Goal: Task Accomplishment & Management: Use online tool/utility

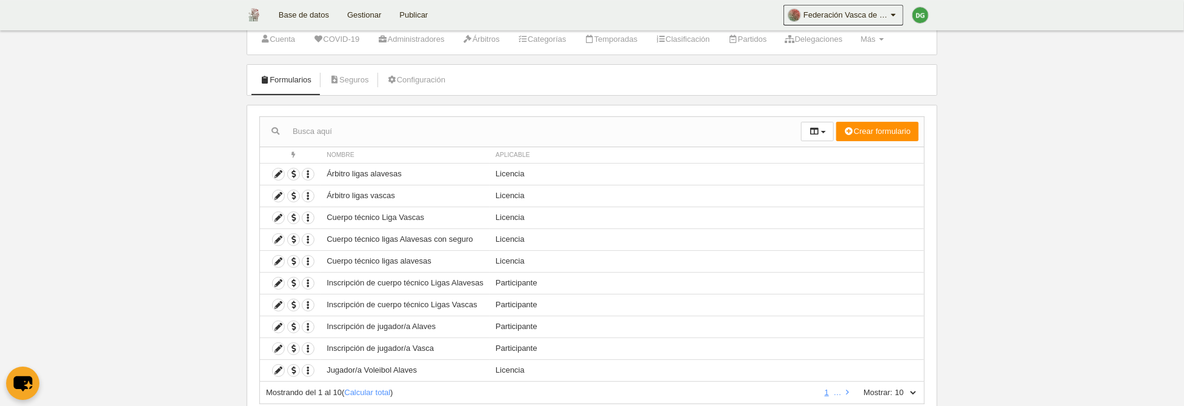
scroll to position [62, 0]
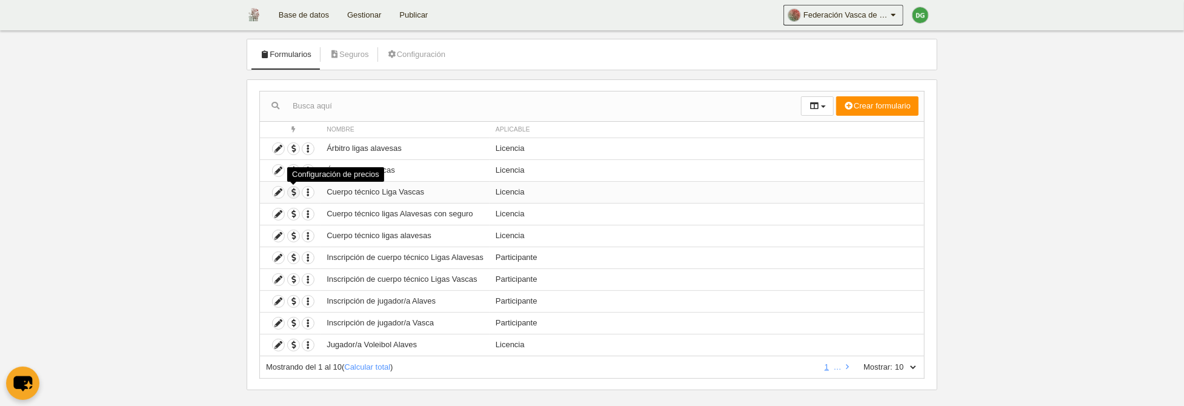
click at [292, 190] on span "button" at bounding box center [294, 193] width 12 height 12
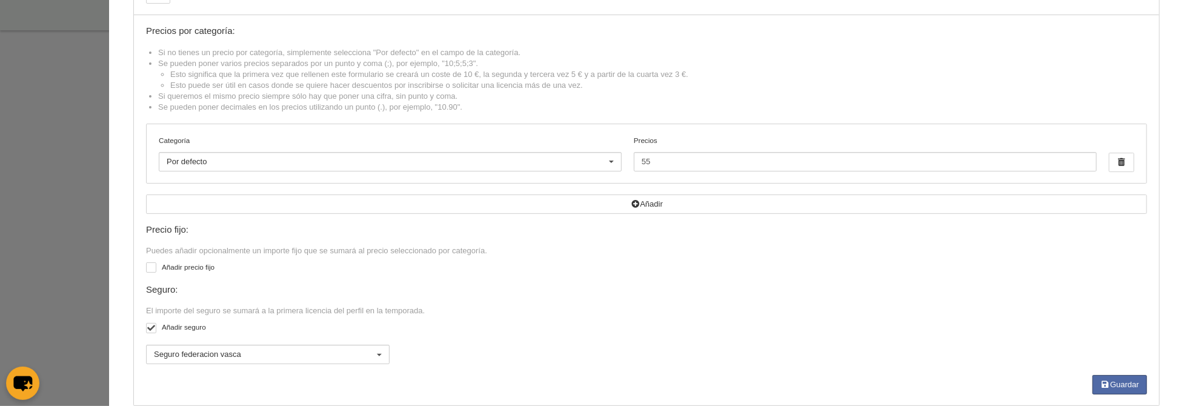
scroll to position [0, 0]
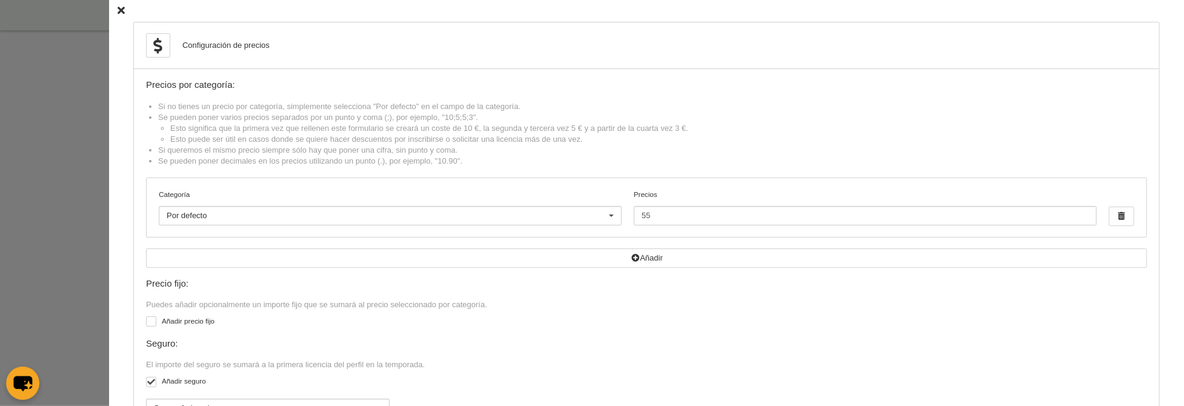
click at [118, 8] on icon at bounding box center [121, 11] width 7 height 8
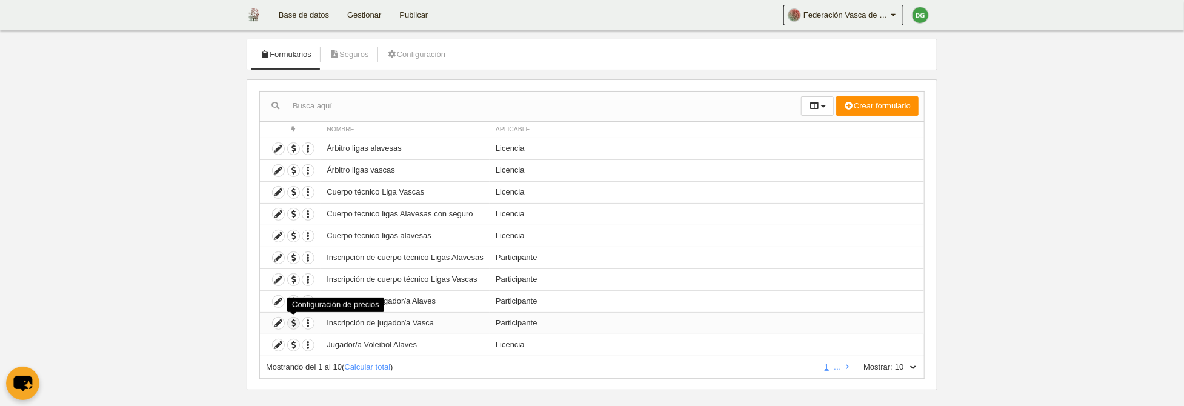
click at [295, 325] on span "button" at bounding box center [294, 324] width 12 height 12
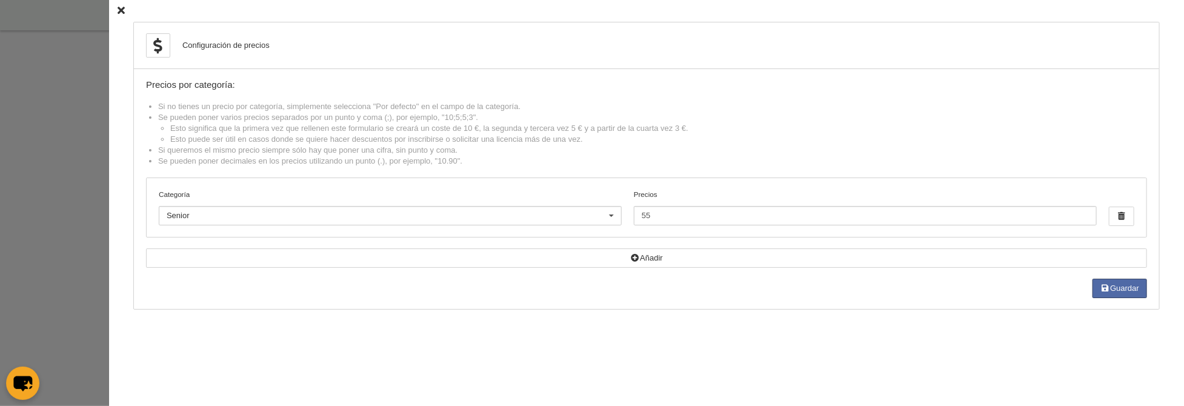
click at [122, 10] on icon at bounding box center [121, 11] width 7 height 8
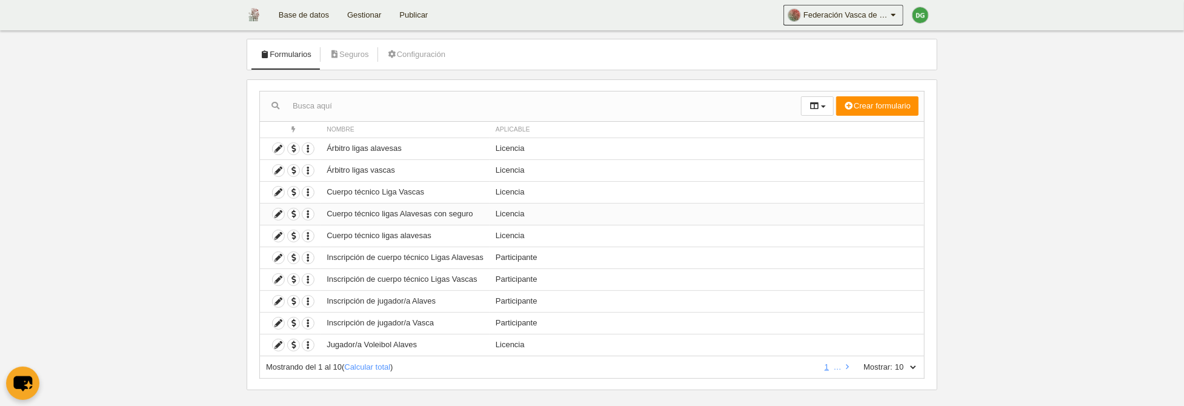
scroll to position [75, 0]
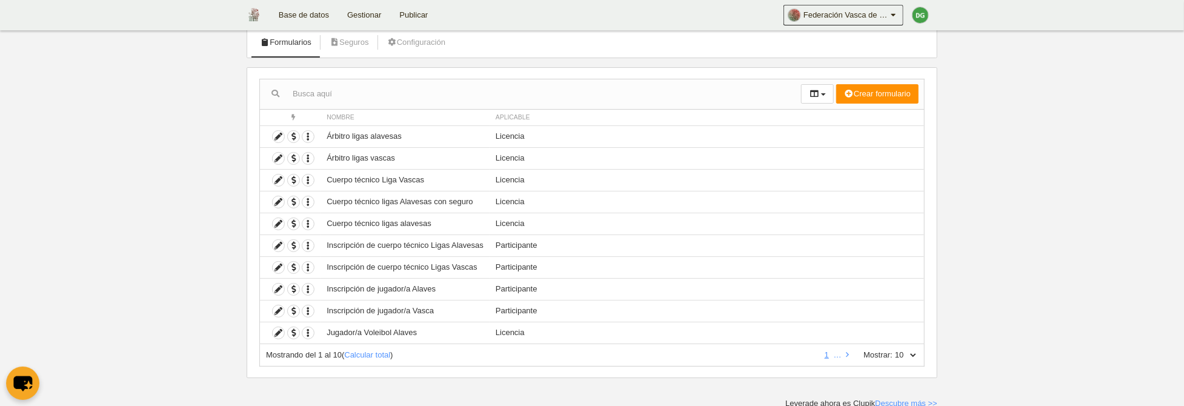
click at [893, 350] on select "10 25 50 100 500" at bounding box center [905, 355] width 25 height 11
select select "50"
click option "50" at bounding box center [0, 0] width 0 height 0
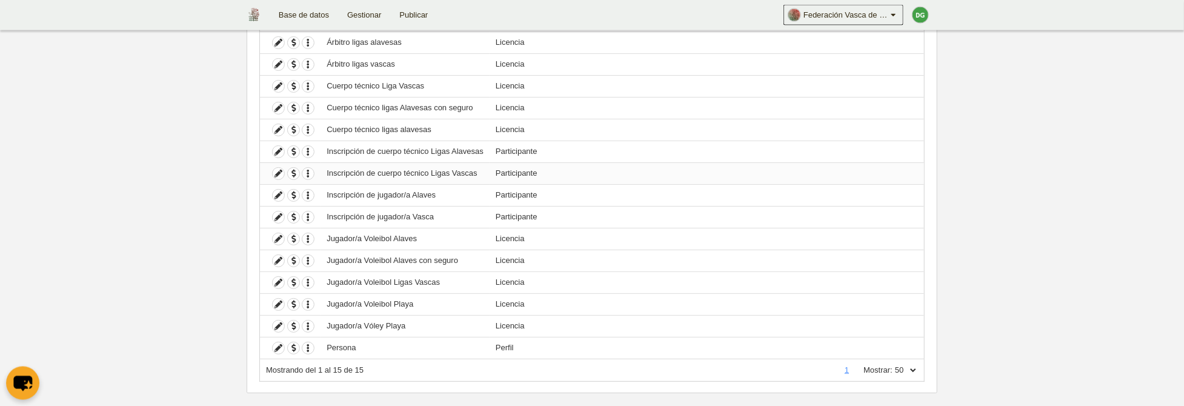
scroll to position [183, 0]
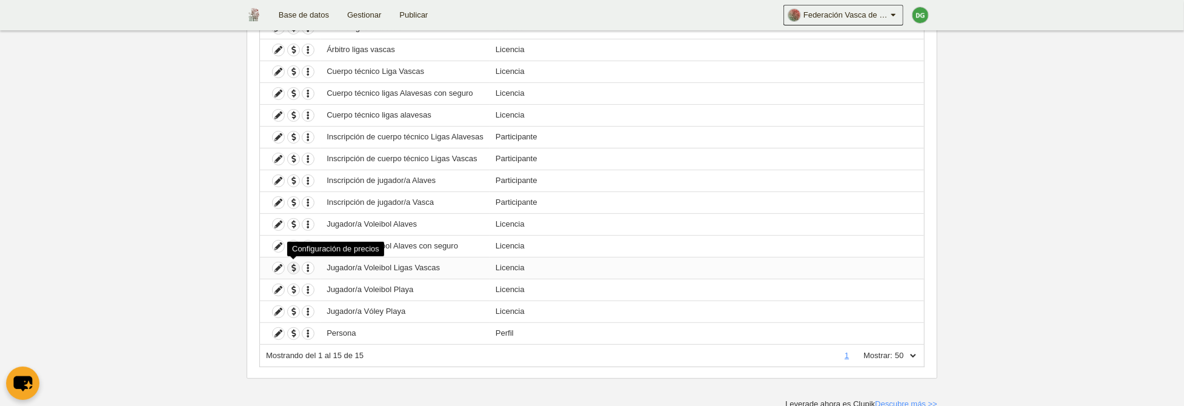
click at [291, 266] on span "button" at bounding box center [294, 268] width 12 height 12
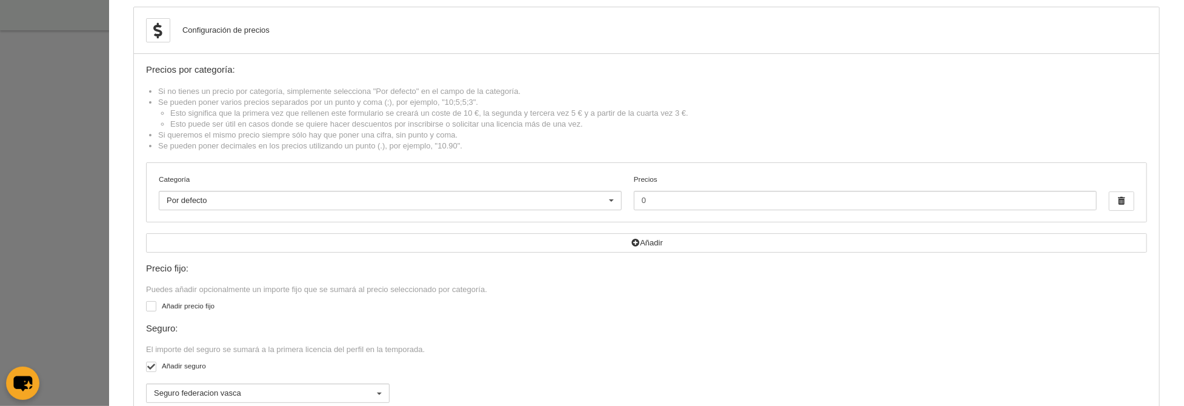
scroll to position [0, 0]
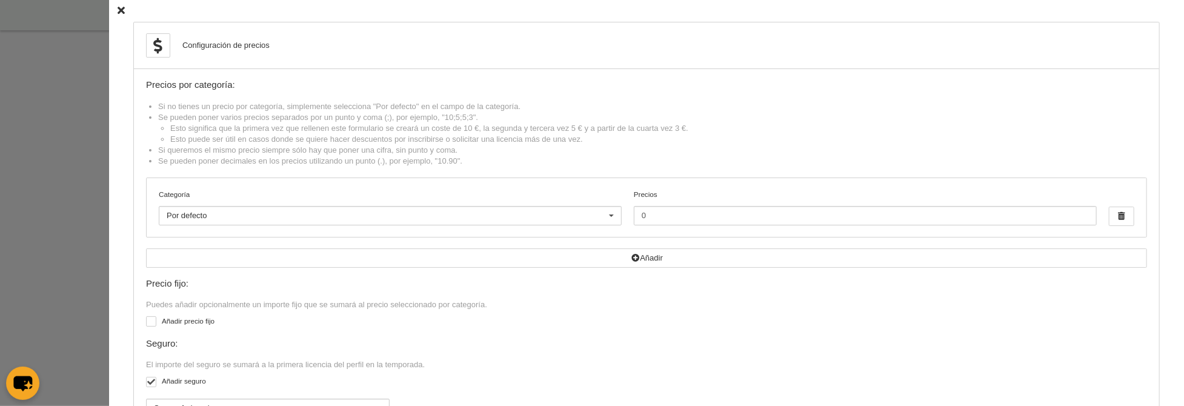
click at [119, 10] on icon at bounding box center [121, 11] width 7 height 8
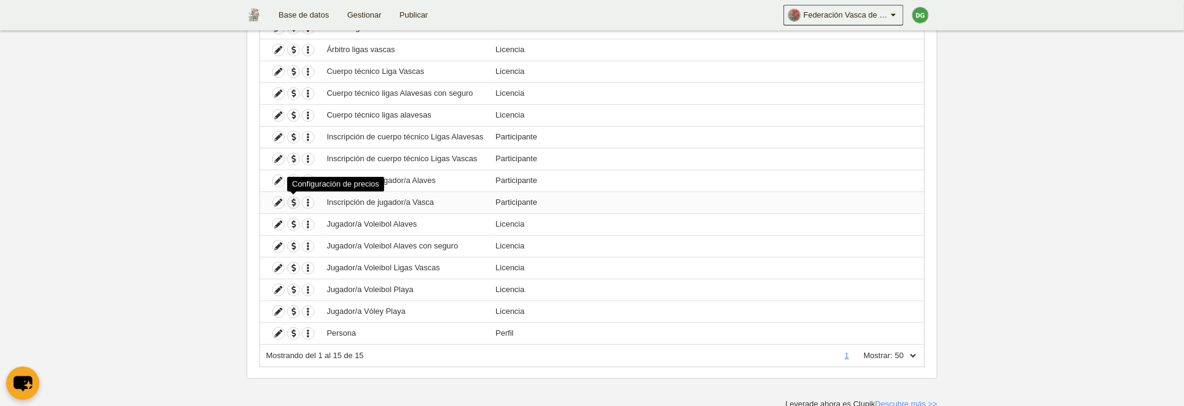
click at [293, 202] on span "button" at bounding box center [294, 203] width 12 height 12
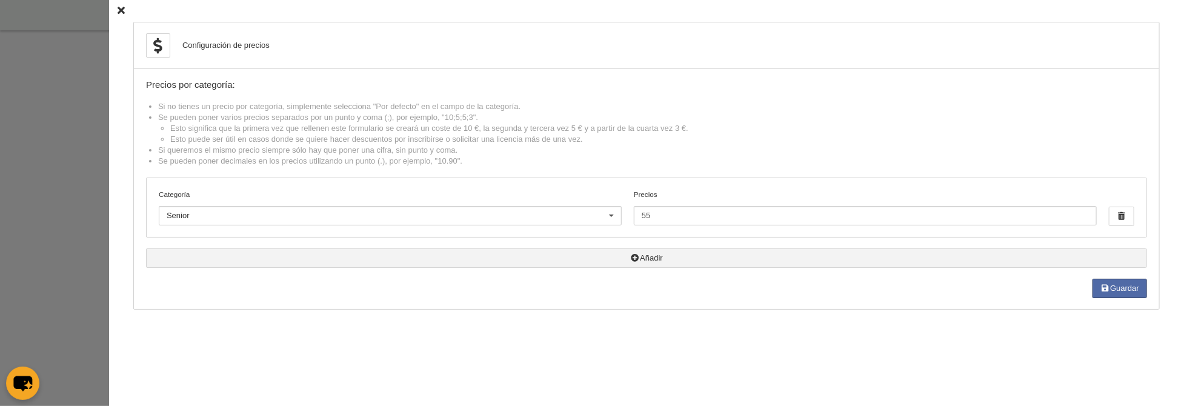
click at [641, 259] on button "Añadir" at bounding box center [646, 258] width 1001 height 19
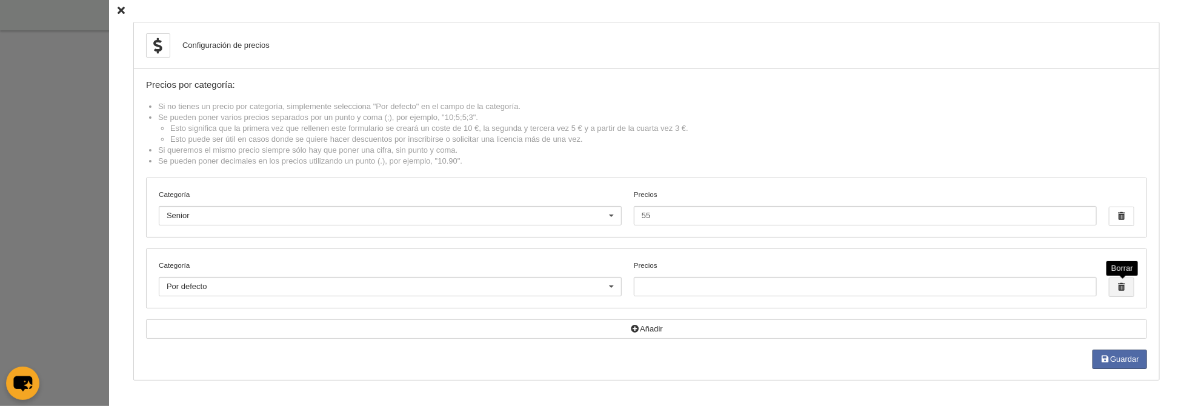
click at [1130, 295] on span "button" at bounding box center [1122, 287] width 24 height 18
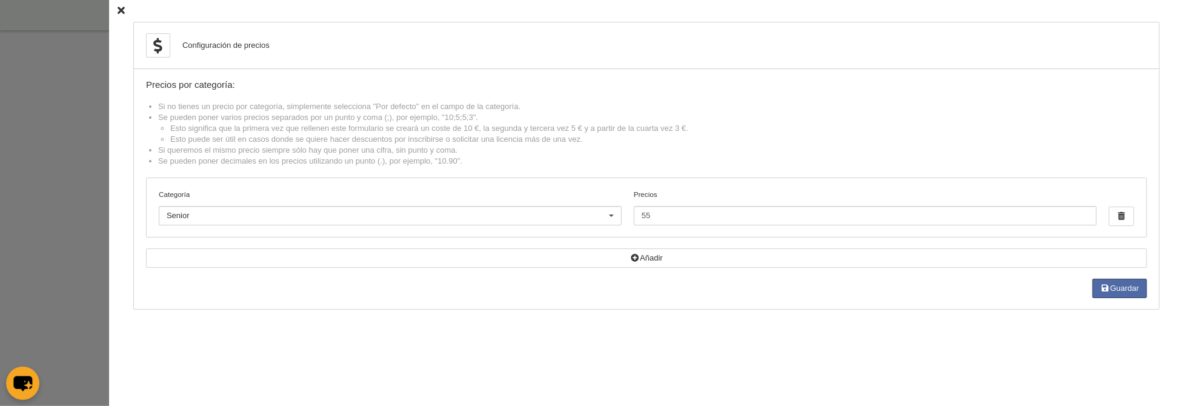
click at [124, 12] on icon at bounding box center [121, 11] width 7 height 8
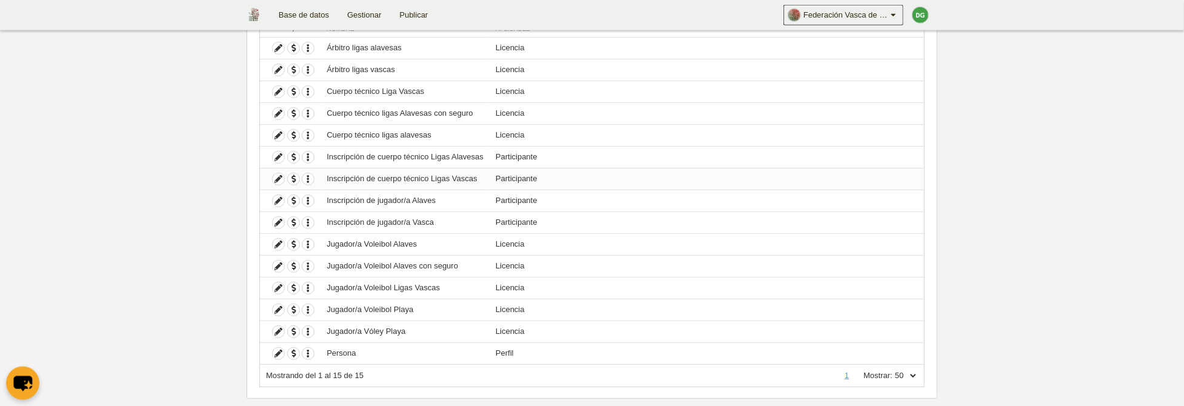
scroll to position [183, 0]
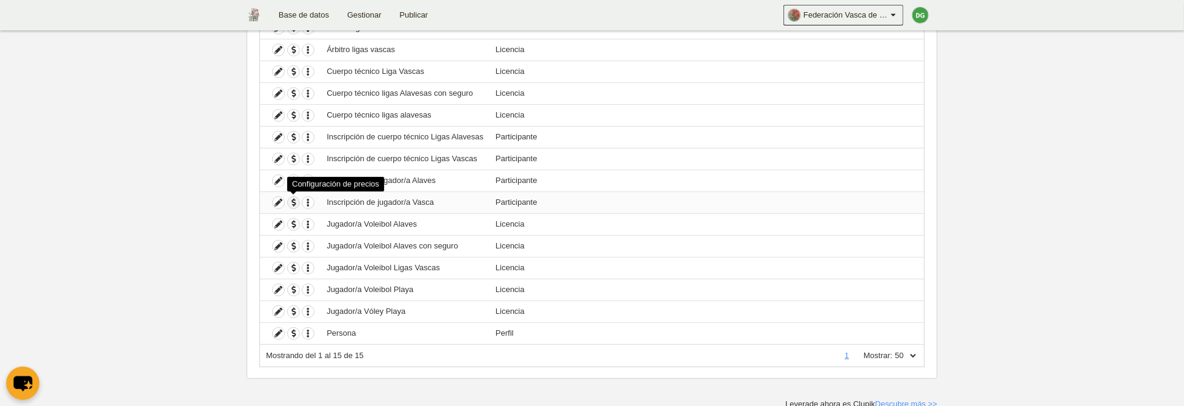
click at [290, 202] on span "button" at bounding box center [294, 203] width 12 height 12
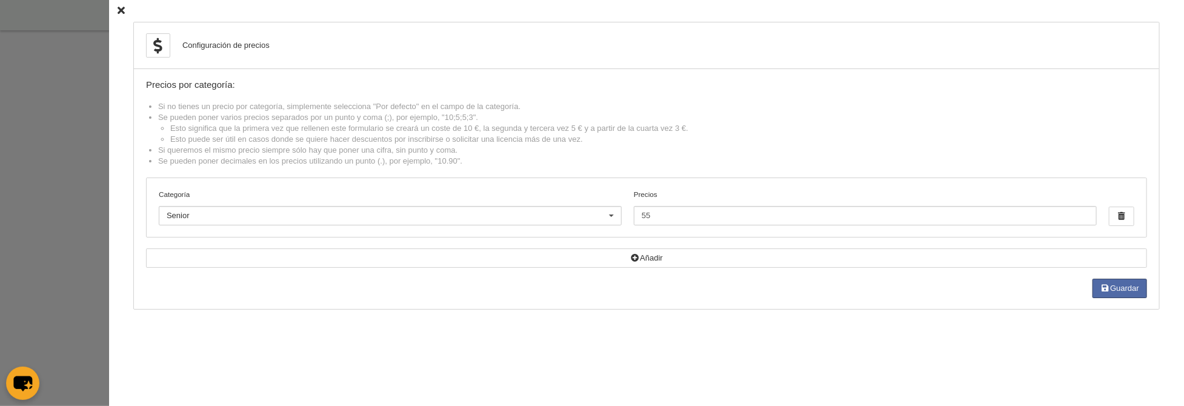
click at [121, 10] on icon at bounding box center [121, 11] width 7 height 8
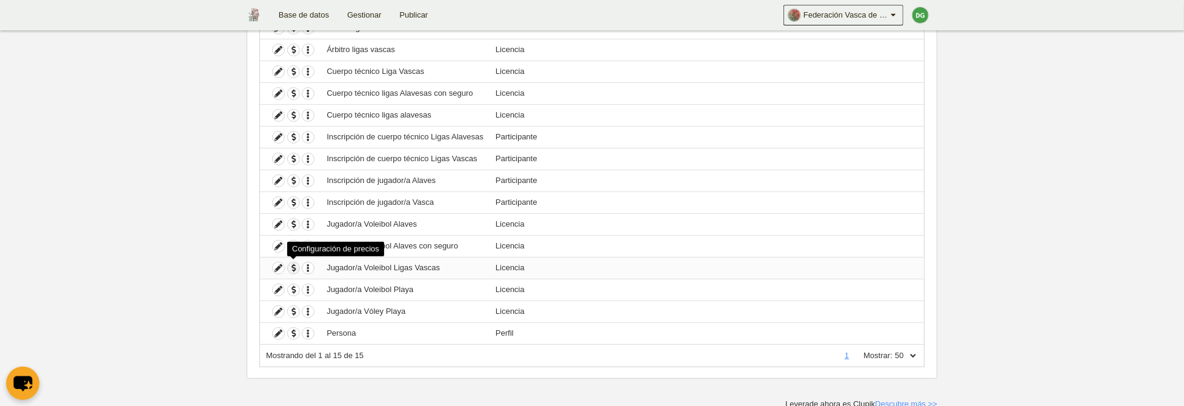
click at [289, 262] on span "button" at bounding box center [294, 268] width 12 height 12
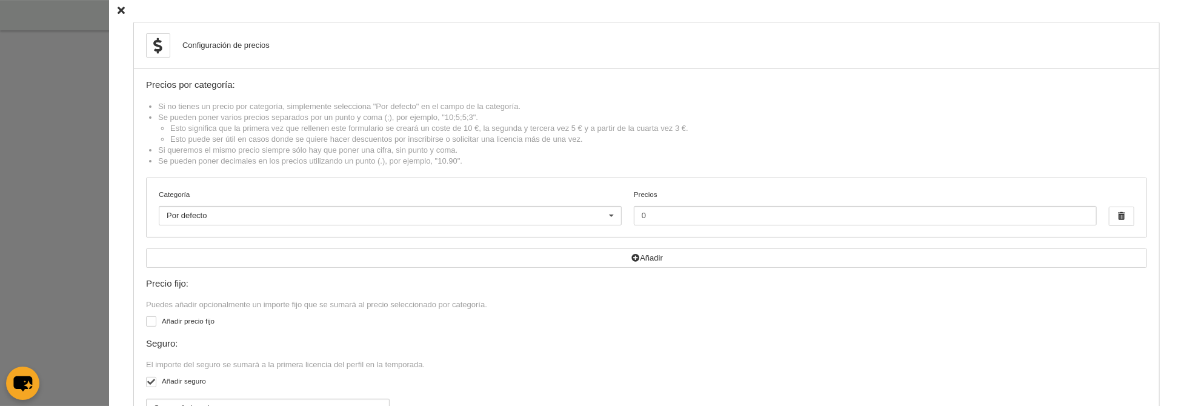
scroll to position [0, 0]
click at [119, 12] on icon at bounding box center [121, 11] width 7 height 8
